Goal: Transaction & Acquisition: Purchase product/service

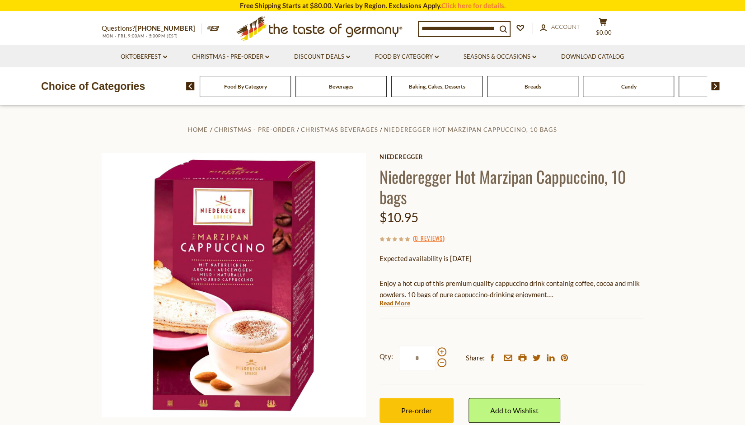
click at [291, 96] on div "Beverages" at bounding box center [245, 86] width 91 height 21
click at [287, 94] on div "Beverages" at bounding box center [240, 86] width 91 height 21
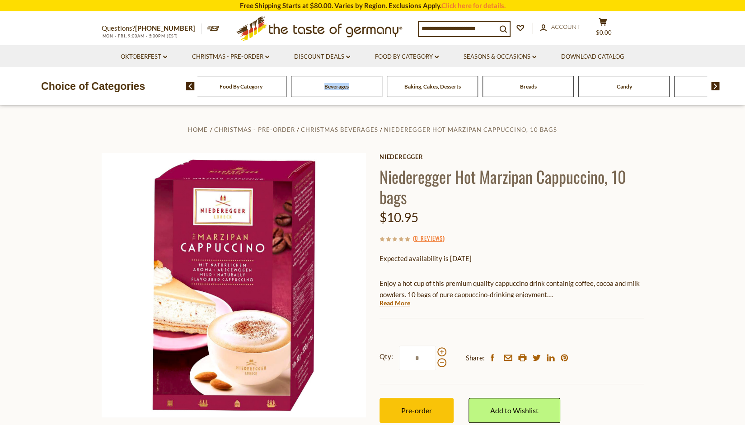
click at [334, 84] on span "Beverages" at bounding box center [337, 86] width 24 height 7
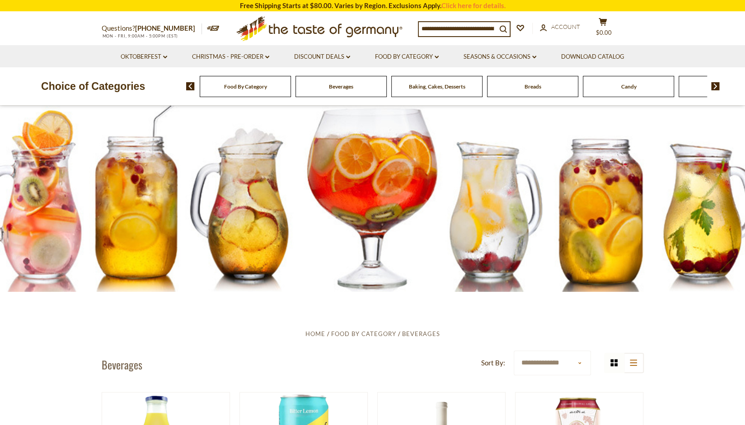
click at [291, 94] on div "Breads" at bounding box center [245, 86] width 91 height 21
click at [529, 88] on span "Breads" at bounding box center [533, 86] width 17 height 7
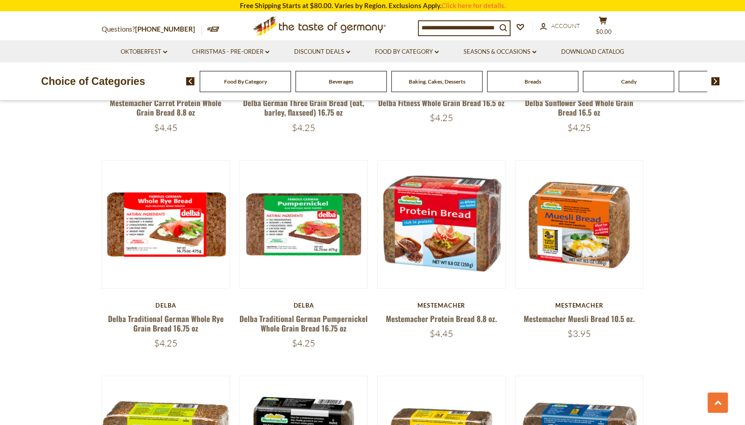
scroll to position [1356, 0]
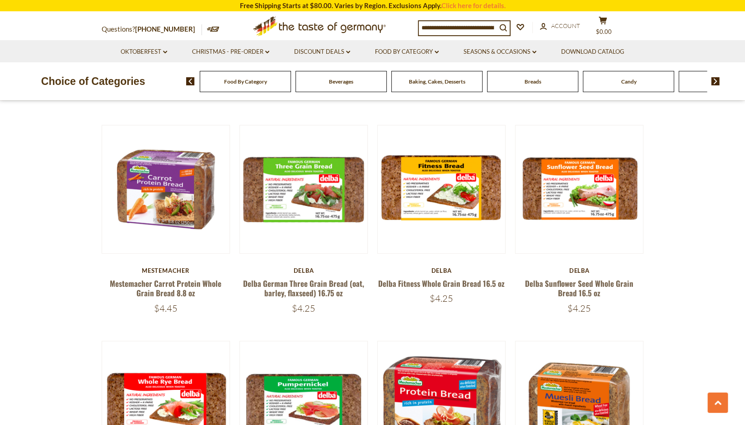
click at [446, 27] on input at bounding box center [458, 27] width 78 height 13
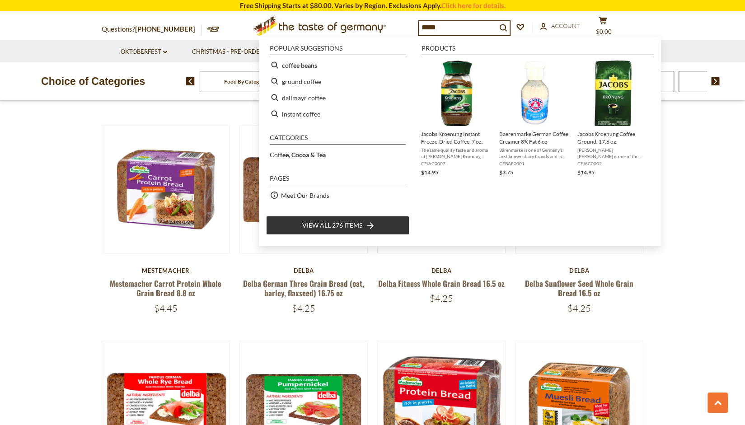
type input "******"
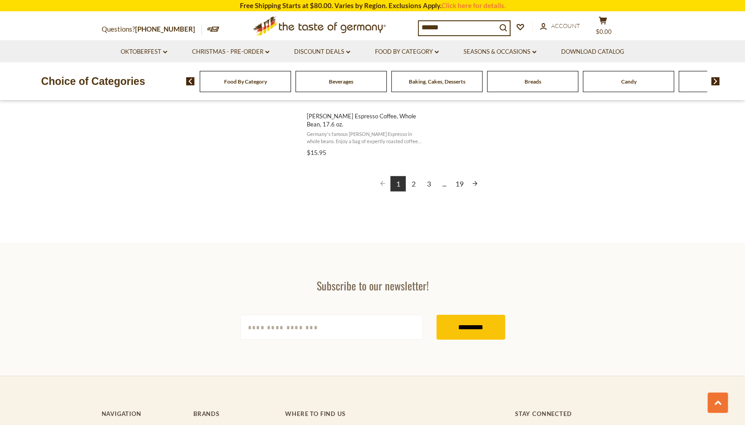
scroll to position [1747, 0]
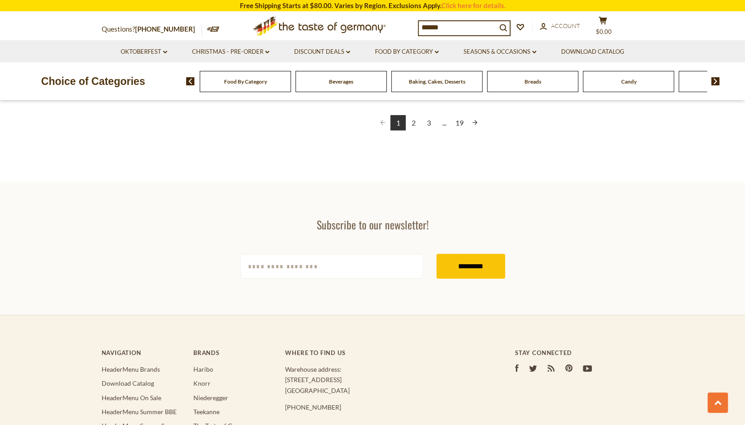
click at [411, 115] on link "2" at bounding box center [413, 122] width 15 height 15
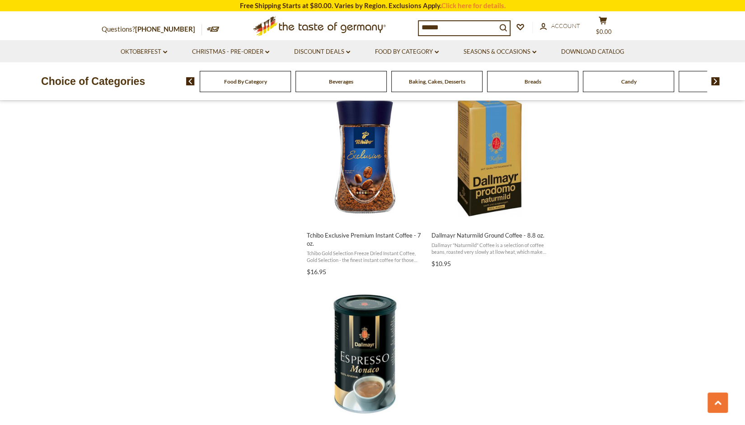
scroll to position [1295, 0]
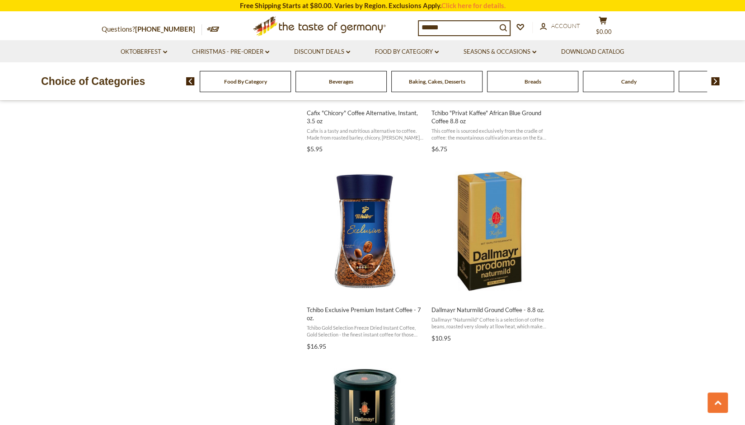
drag, startPoint x: 456, startPoint y: 25, endPoint x: 396, endPoint y: 31, distance: 59.9
click at [396, 31] on div "Questions? 800-881-6419 MON - FRI, 9:00AM - 5:00PM (EST) .st0{fill:#EDD300;} .s…" at bounding box center [373, 26] width 556 height 28
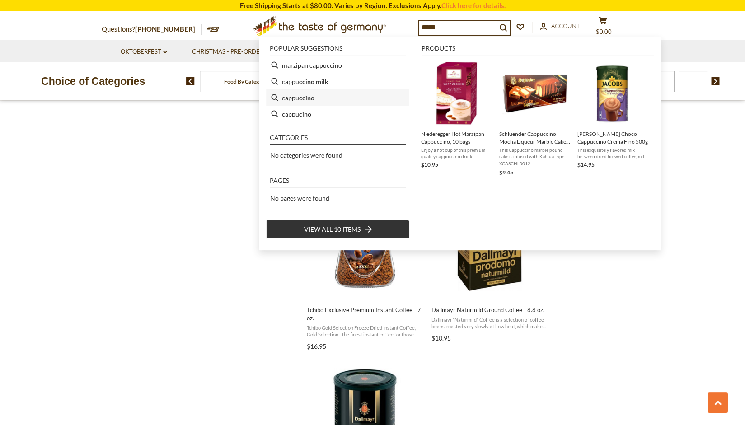
click at [292, 99] on li "cappu ccino" at bounding box center [337, 97] width 143 height 16
type input "**********"
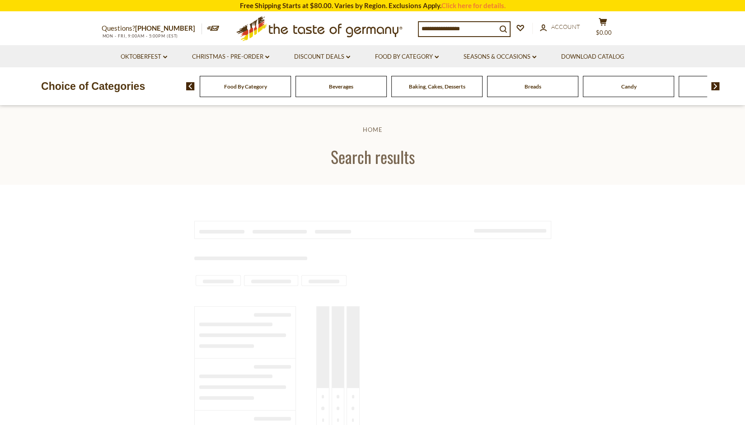
type input "**********"
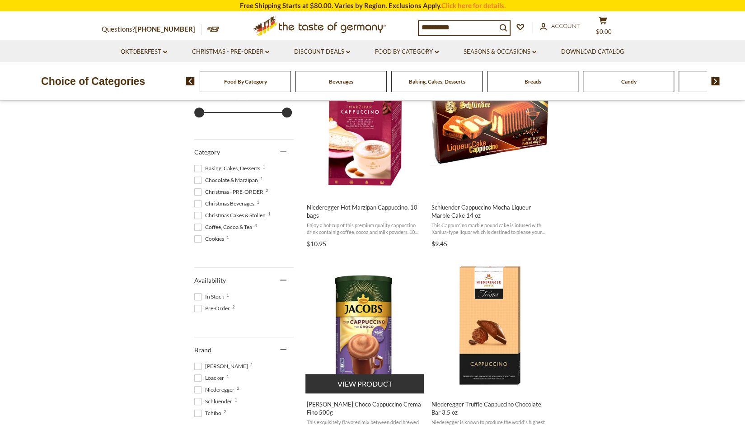
scroll to position [211, 0]
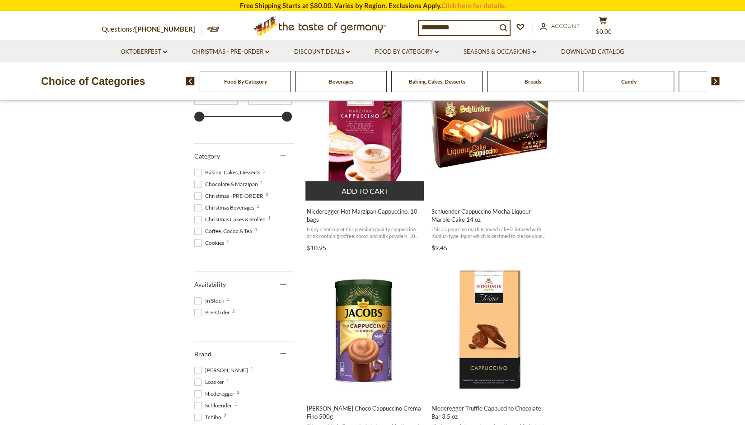
click at [378, 127] on img "Niederegger Hot Marzipan Cappuccino, 10 bags" at bounding box center [366, 133] width 120 height 120
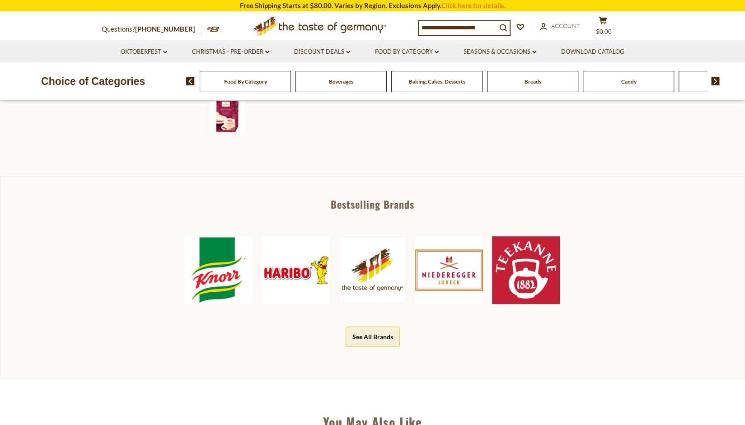
scroll to position [452, 0]
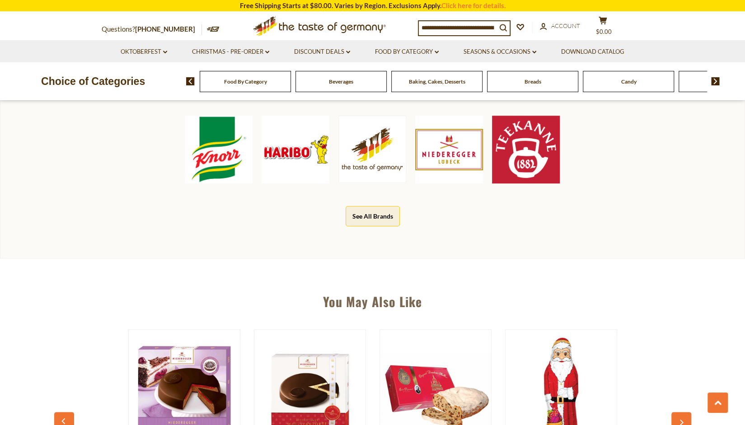
click at [299, 151] on img at bounding box center [296, 150] width 68 height 68
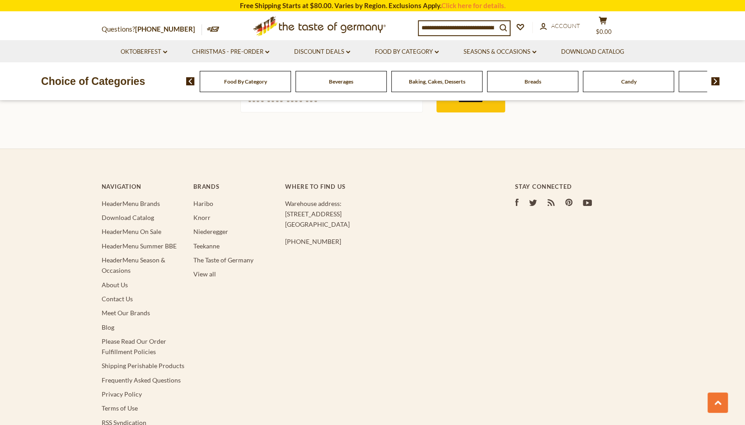
scroll to position [2320, 0]
